Goal: Transaction & Acquisition: Obtain resource

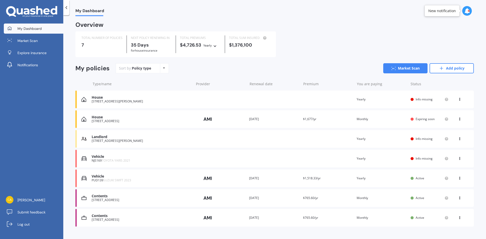
click at [114, 139] on div "Landlord" at bounding box center [141, 137] width 99 height 4
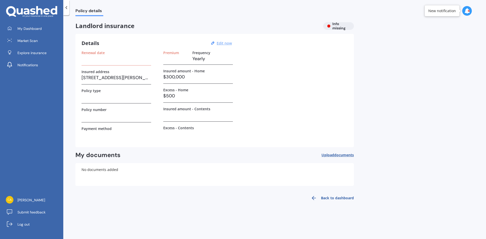
click at [222, 43] on u "Edit now" at bounding box center [224, 43] width 15 height 5
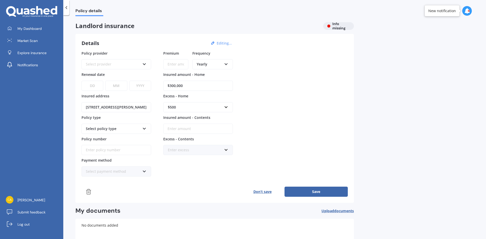
click at [86, 193] on icon at bounding box center [89, 192] width 6 height 6
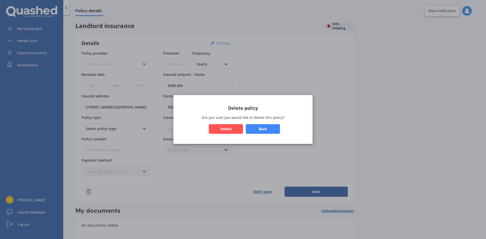
click at [225, 130] on button "Delete" at bounding box center [226, 129] width 34 height 10
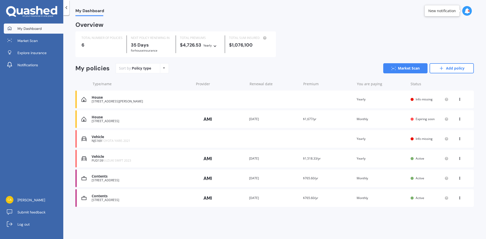
click at [136, 103] on div "[STREET_ADDRESS][PERSON_NAME]" at bounding box center [141, 102] width 99 height 4
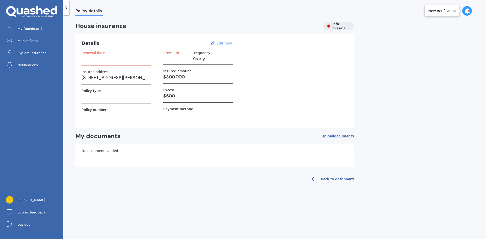
click at [225, 44] on u "Edit now" at bounding box center [224, 43] width 15 height 5
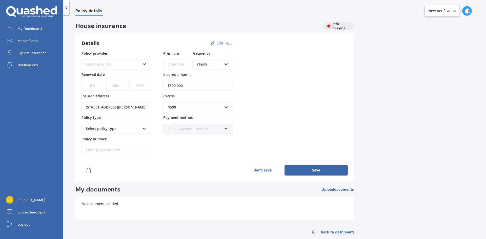
click at [88, 169] on icon at bounding box center [89, 171] width 6 height 6
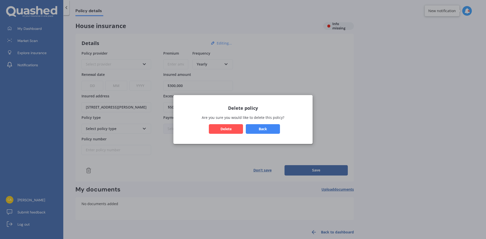
click at [222, 126] on button "Delete" at bounding box center [226, 129] width 34 height 10
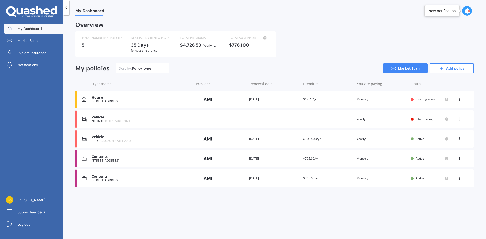
click at [146, 182] on div "[STREET_ADDRESS]" at bounding box center [141, 181] width 99 height 4
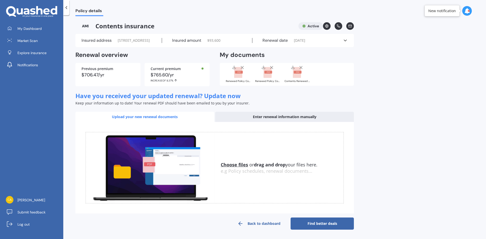
scroll to position [5, 0]
drag, startPoint x: 265, startPoint y: 224, endPoint x: 258, endPoint y: 211, distance: 15.1
click at [265, 225] on link "Back to dashboard" at bounding box center [258, 224] width 63 height 12
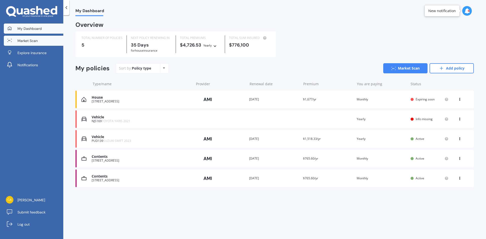
click at [37, 40] on span "Market Scan" at bounding box center [27, 40] width 20 height 5
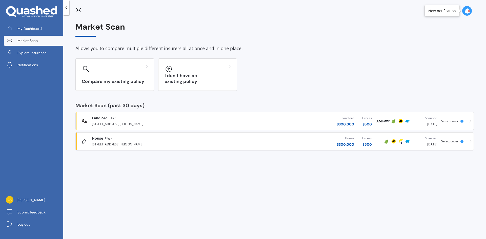
click at [145, 124] on div "[STREET_ADDRESS][PERSON_NAME]" at bounding box center [160, 124] width 137 height 6
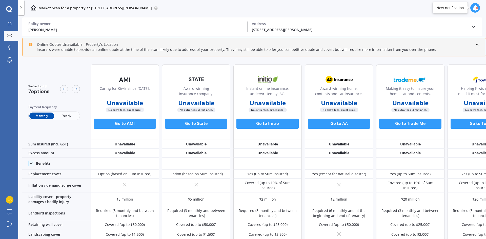
click at [474, 27] on polyline at bounding box center [473, 26] width 3 height 1
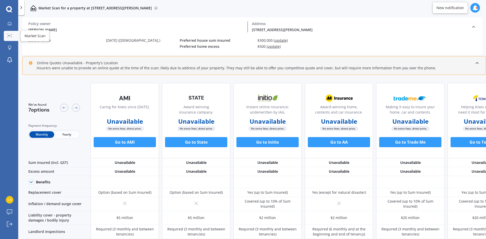
click at [9, 37] on div at bounding box center [10, 36] width 8 height 4
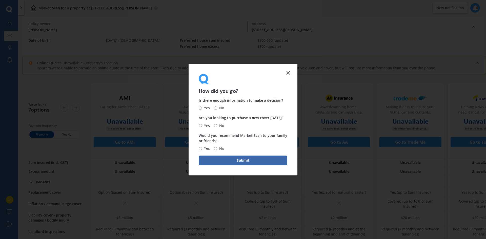
click at [288, 73] on line at bounding box center [288, 72] width 3 height 3
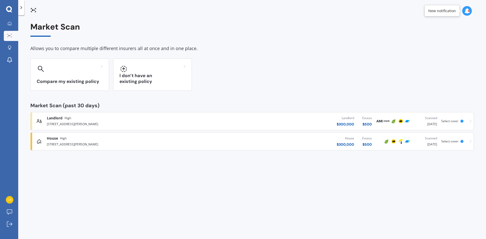
click at [24, 11] on div at bounding box center [21, 7] width 6 height 15
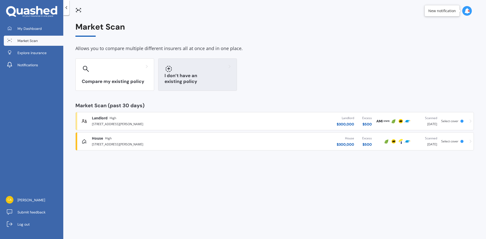
click at [172, 79] on h3 "I don’t have an existing policy" at bounding box center [198, 79] width 66 height 12
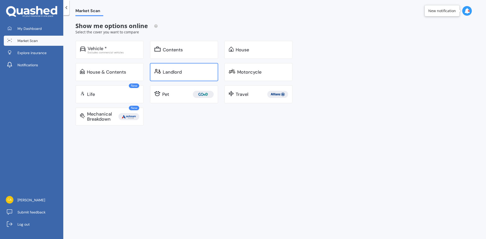
click at [193, 70] on div "Landlord" at bounding box center [188, 72] width 51 height 5
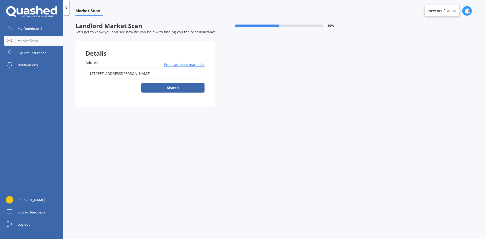
drag, startPoint x: 177, startPoint y: 74, endPoint x: 49, endPoint y: 75, distance: 127.8
click at [49, 75] on div "My Dashboard Market Scan Explore insurance Notifications [PERSON_NAME] Submit f…" at bounding box center [243, 119] width 486 height 239
type input "[STREET_ADDRESS][PERSON_NAME][PERSON_NAME]"
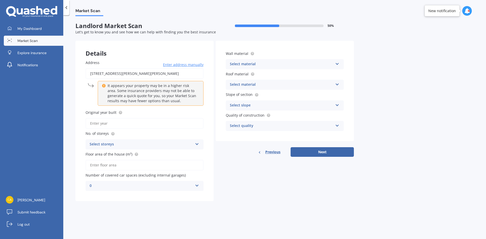
click at [155, 125] on input "Original year built" at bounding box center [145, 123] width 118 height 11
type input "2025"
click at [134, 145] on div "Select storeys" at bounding box center [141, 144] width 103 height 6
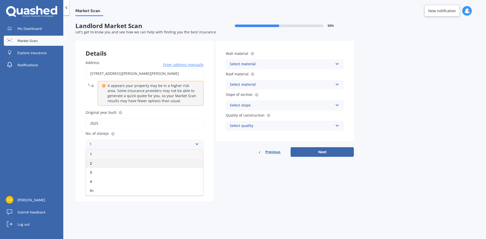
click at [102, 167] on div "2" at bounding box center [144, 163] width 117 height 9
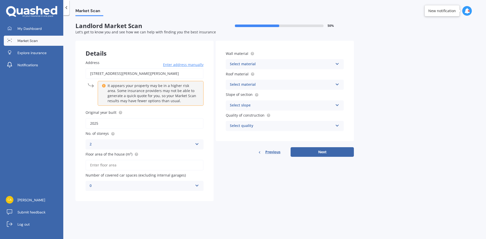
click at [102, 166] on input "Floor area of the house (m²)" at bounding box center [145, 165] width 118 height 11
type input "70"
click at [245, 67] on div "Select material Artificial weatherboard/plank cladding Blockwork Brick veneer D…" at bounding box center [285, 64] width 118 height 10
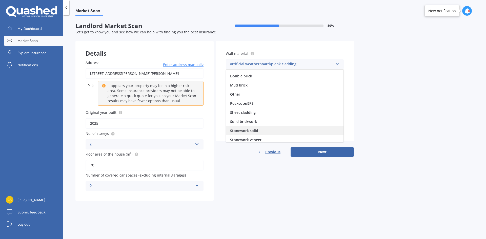
scroll to position [46, 0]
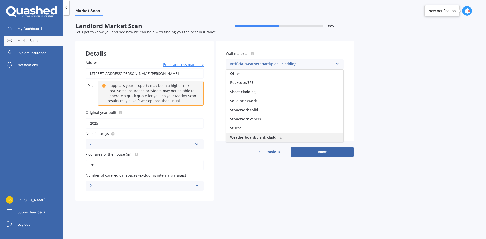
click at [267, 136] on span "Weatherboard/plank cladding" at bounding box center [256, 137] width 52 height 5
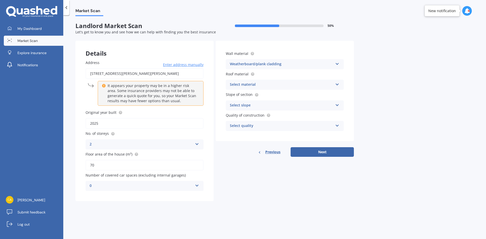
click at [253, 85] on div "Select material" at bounding box center [281, 85] width 103 height 6
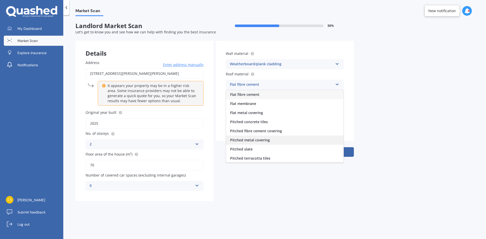
click at [273, 141] on div "Pitched metal covering" at bounding box center [284, 140] width 117 height 9
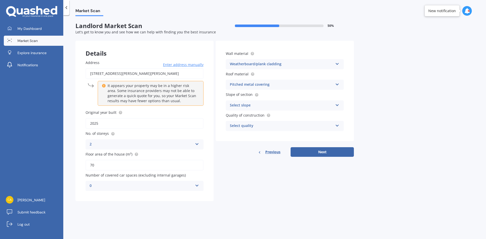
click at [263, 103] on div "Select slope" at bounding box center [281, 106] width 103 height 6
click at [269, 118] on div "Flat or gentle slope (up to about 5°)" at bounding box center [284, 115] width 117 height 9
click at [270, 125] on div "Select quality" at bounding box center [281, 126] width 103 height 6
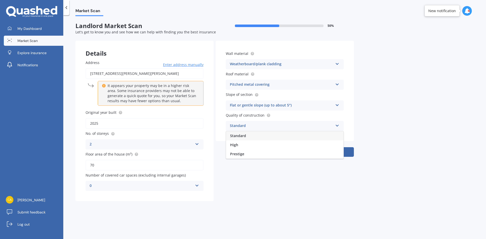
click at [272, 137] on div "Standard" at bounding box center [284, 135] width 117 height 9
click at [324, 152] on button "Next" at bounding box center [322, 152] width 63 height 10
select select "22"
select select "11"
select select "1978"
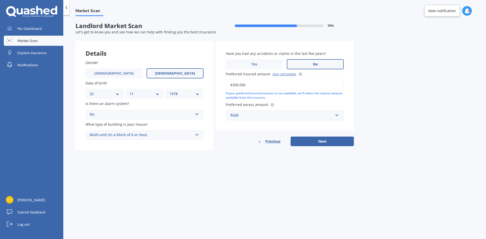
click at [143, 137] on div "Multi-unit (in a block of 6 or less)" at bounding box center [141, 135] width 103 height 6
click at [153, 155] on div "Multi-unit (in a block of 6 or less)" at bounding box center [144, 154] width 117 height 9
click at [325, 141] on button "Next" at bounding box center [322, 142] width 63 height 10
select select "22"
select select "11"
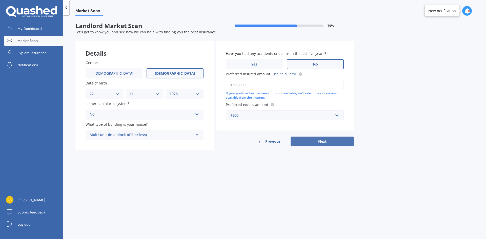
select select "1978"
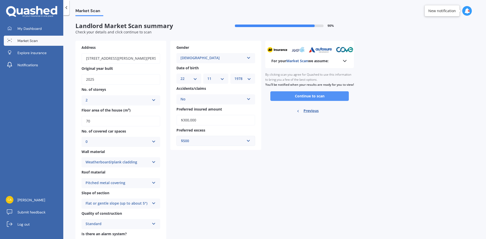
click at [314, 101] on button "Continue to scan" at bounding box center [309, 96] width 78 height 10
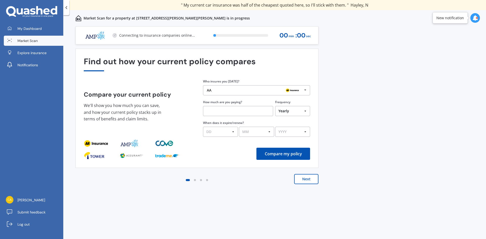
click at [475, 18] on icon at bounding box center [475, 18] width 6 height 6
click at [451, 42] on div "Market Scan Scanning" at bounding box center [433, 41] width 39 height 6
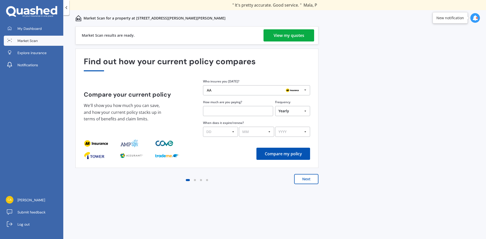
click at [277, 35] on div "View my quotes" at bounding box center [289, 35] width 31 height 12
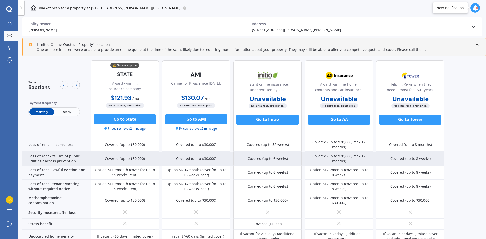
scroll to position [200, 0]
